Goal: Transaction & Acquisition: Purchase product/service

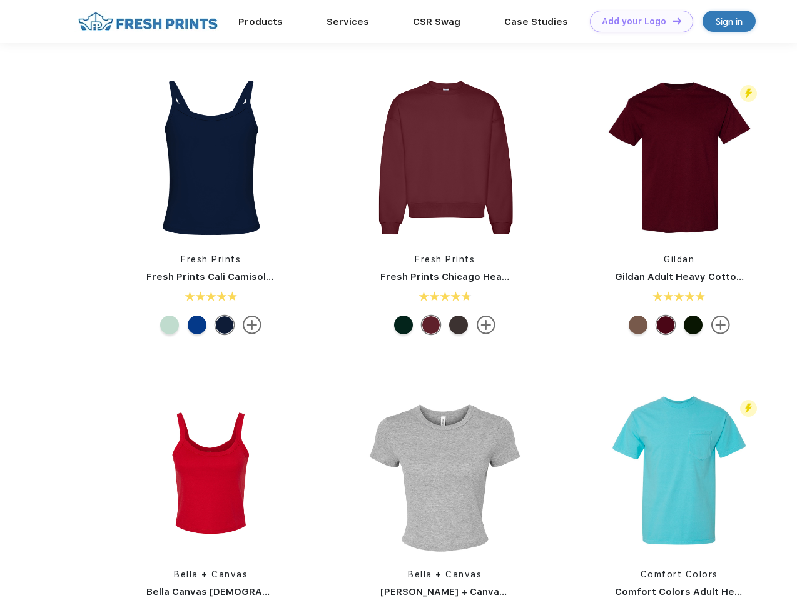
click at [637, 21] on link "Add your Logo Design Tool" at bounding box center [641, 22] width 103 height 22
click at [0, 0] on div "Design Tool" at bounding box center [0, 0] width 0 height 0
click at [671, 21] on link "Add your Logo Design Tool" at bounding box center [641, 22] width 103 height 22
click at [211, 158] on img at bounding box center [211, 157] width 166 height 166
click at [169, 325] on div at bounding box center [169, 325] width 19 height 19
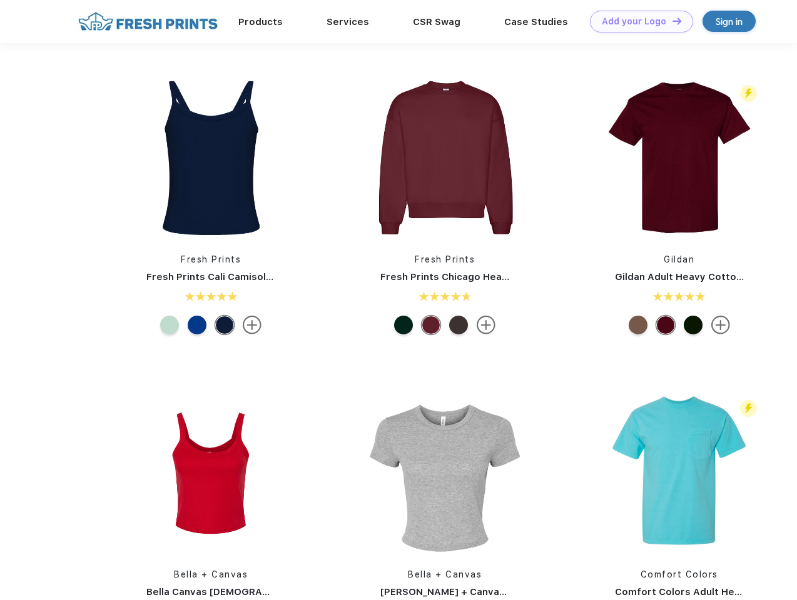
click at [197, 325] on div at bounding box center [197, 325] width 19 height 19
click at [224, 325] on div at bounding box center [224, 325] width 19 height 19
click at [445, 158] on img at bounding box center [444, 157] width 166 height 166
click at [403, 325] on div at bounding box center [403, 325] width 19 height 19
click at [431, 325] on div at bounding box center [430, 325] width 19 height 19
